Goal: Navigation & Orientation: Find specific page/section

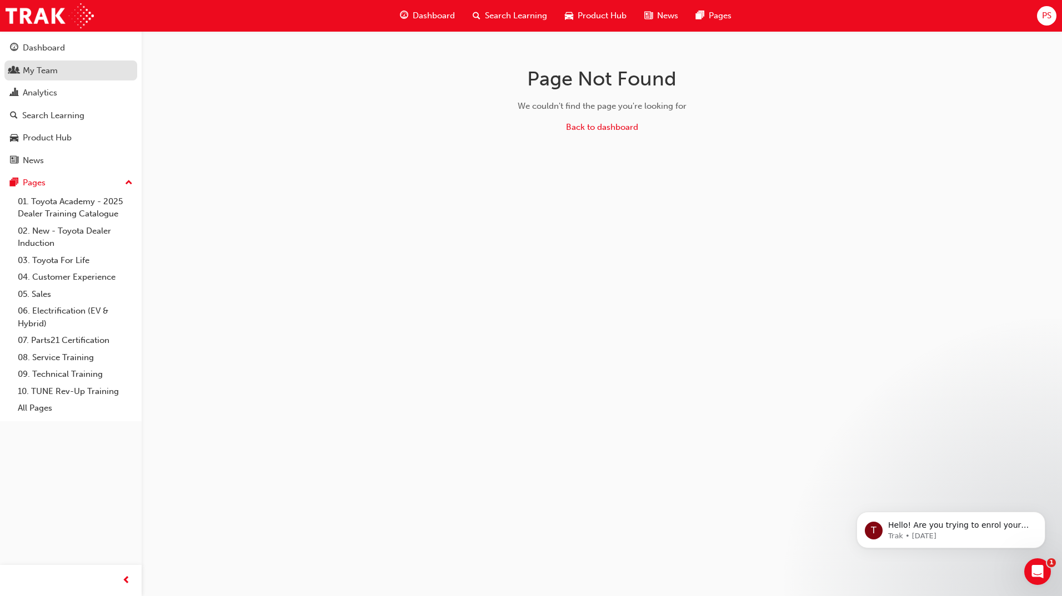
click at [50, 70] on div "My Team" at bounding box center [40, 70] width 35 height 13
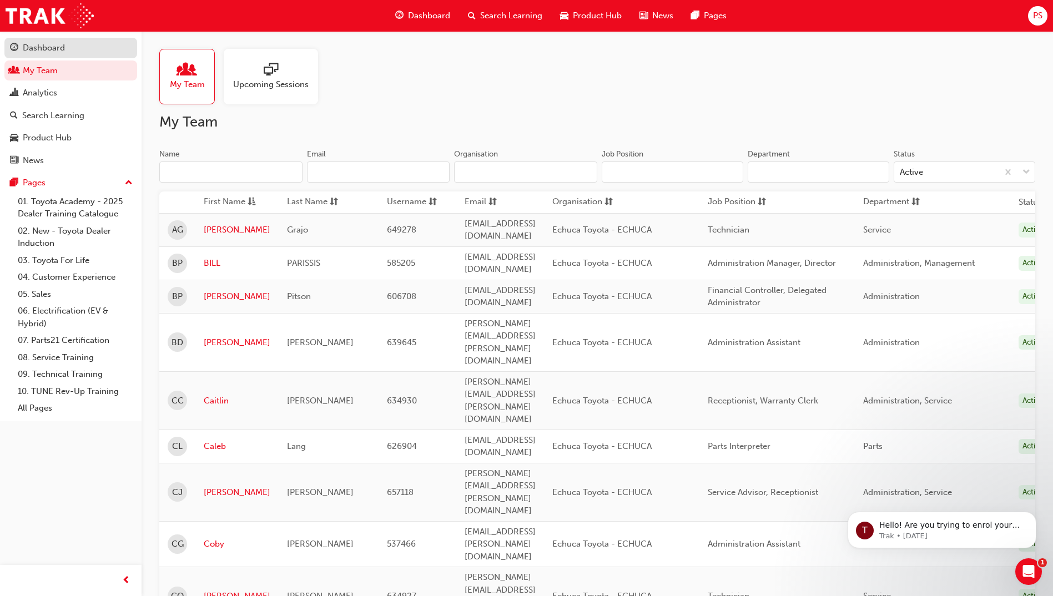
click at [45, 47] on div "Dashboard" at bounding box center [44, 48] width 42 height 13
